Goal: Check status: Check status

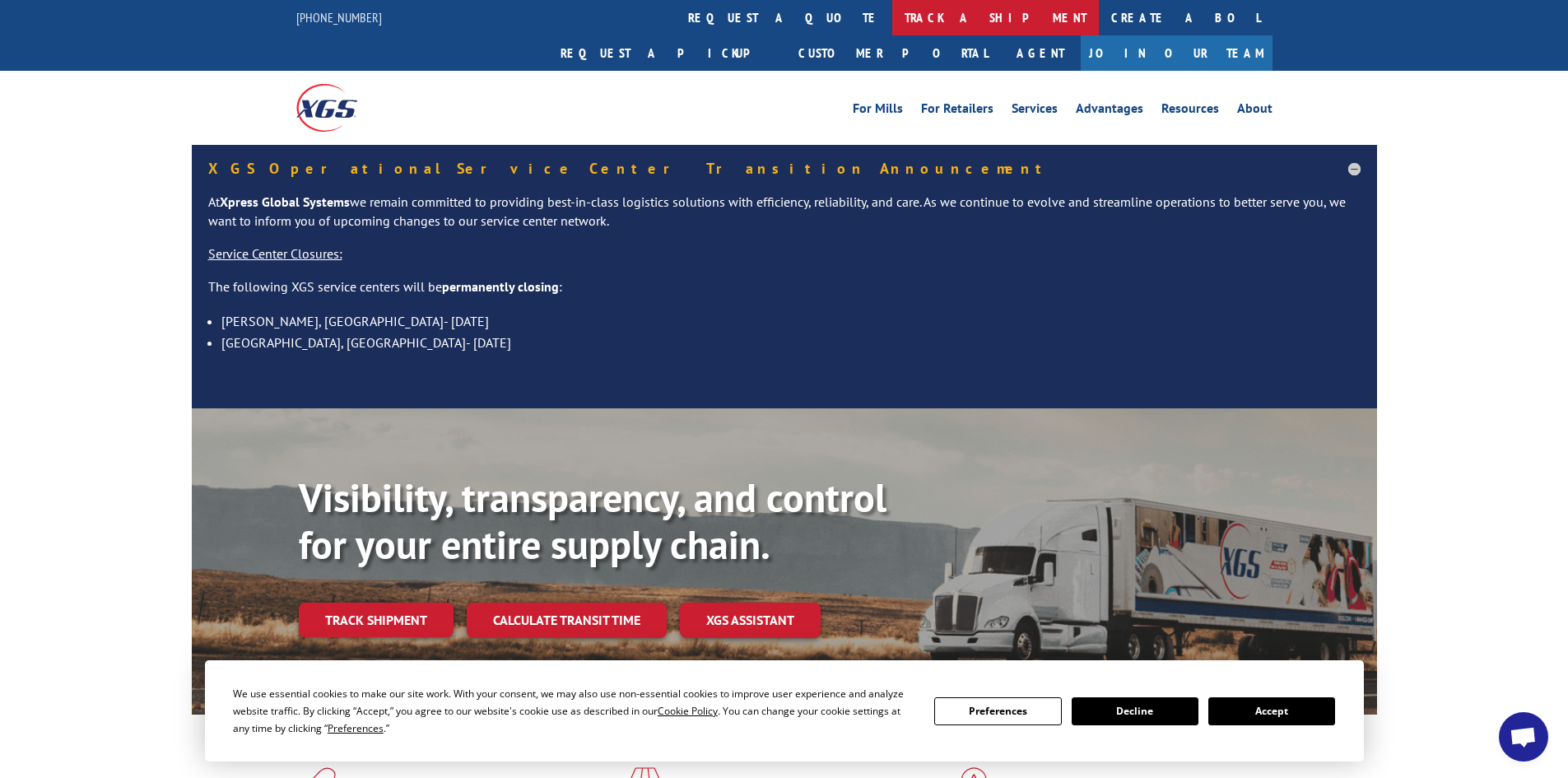
click at [892, 19] on link "track a shipment" at bounding box center [995, 18] width 206 height 35
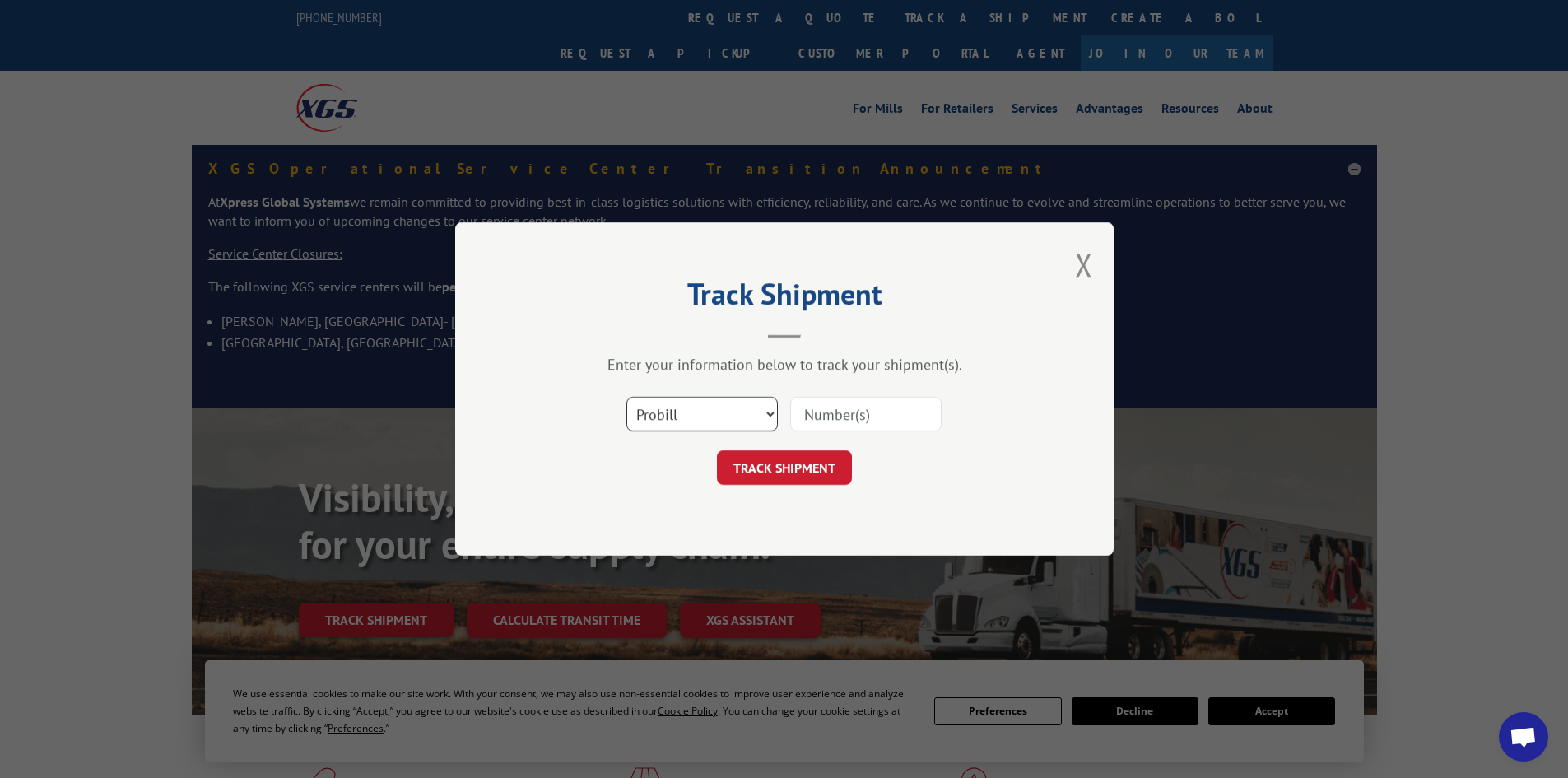
click at [757, 414] on select "Select category... Probill BOL PO" at bounding box center [703, 414] width 152 height 34
select select "bol"
click at [627, 397] on select "Select category... Probill BOL PO" at bounding box center [703, 414] width 152 height 34
click at [832, 422] on input at bounding box center [866, 414] width 152 height 34
paste input "440344"
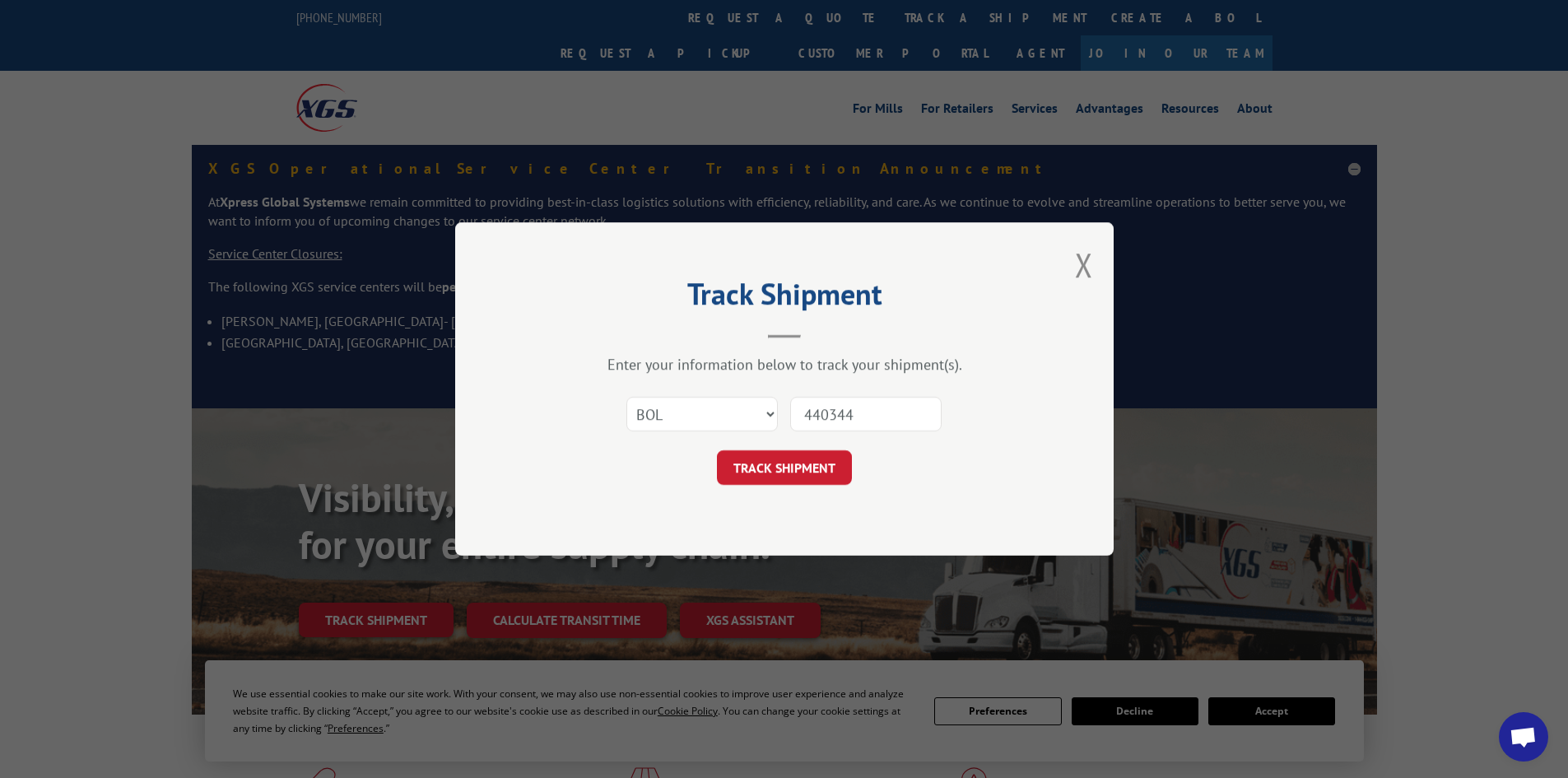
type input "440344"
click at [717, 451] on button "TRACK SHIPMENT" at bounding box center [784, 467] width 135 height 34
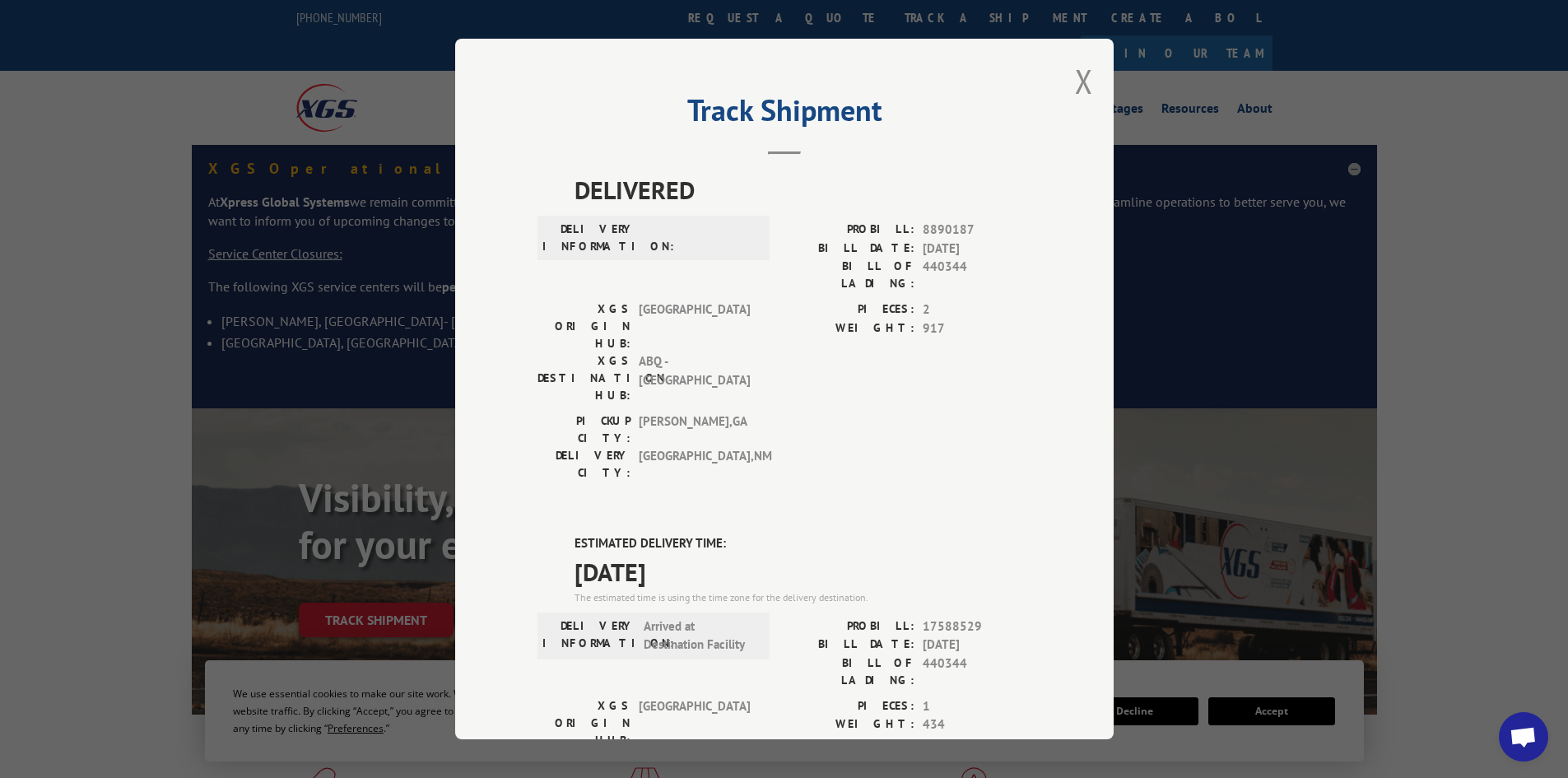
drag, startPoint x: 567, startPoint y: 445, endPoint x: 703, endPoint y: 474, distance: 139.1
copy div "ESTIMATED DELIVERY TIME: [DATE]"
click at [1080, 76] on button "Close modal" at bounding box center [1084, 80] width 18 height 43
